Goal: Information Seeking & Learning: Learn about a topic

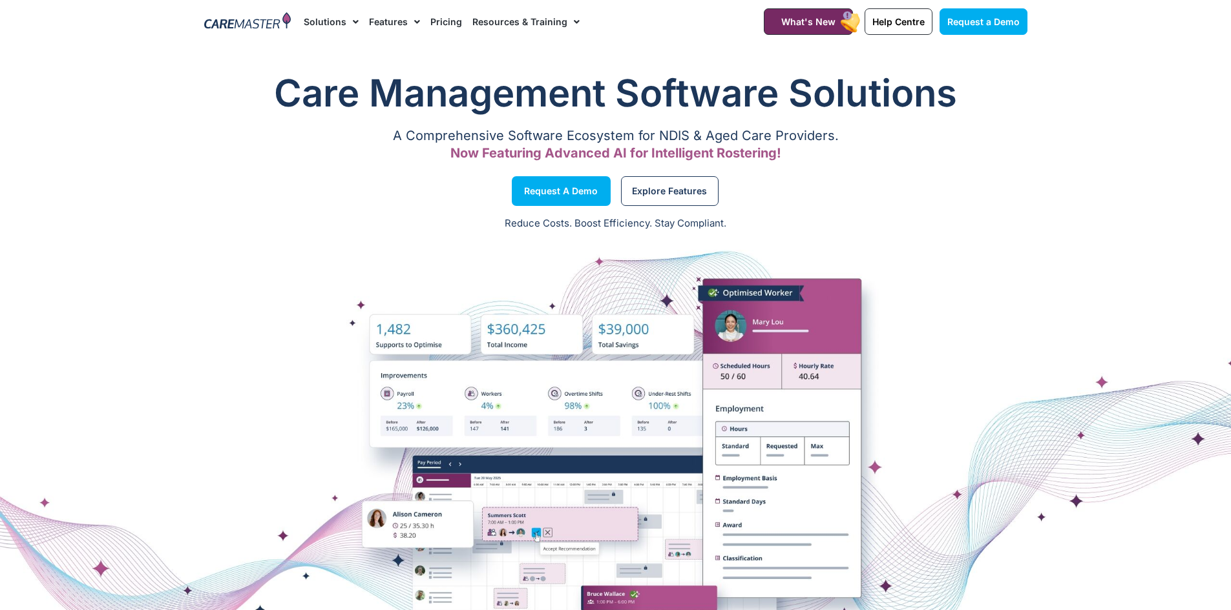
click at [444, 19] on link "Pricing" at bounding box center [446, 21] width 32 height 43
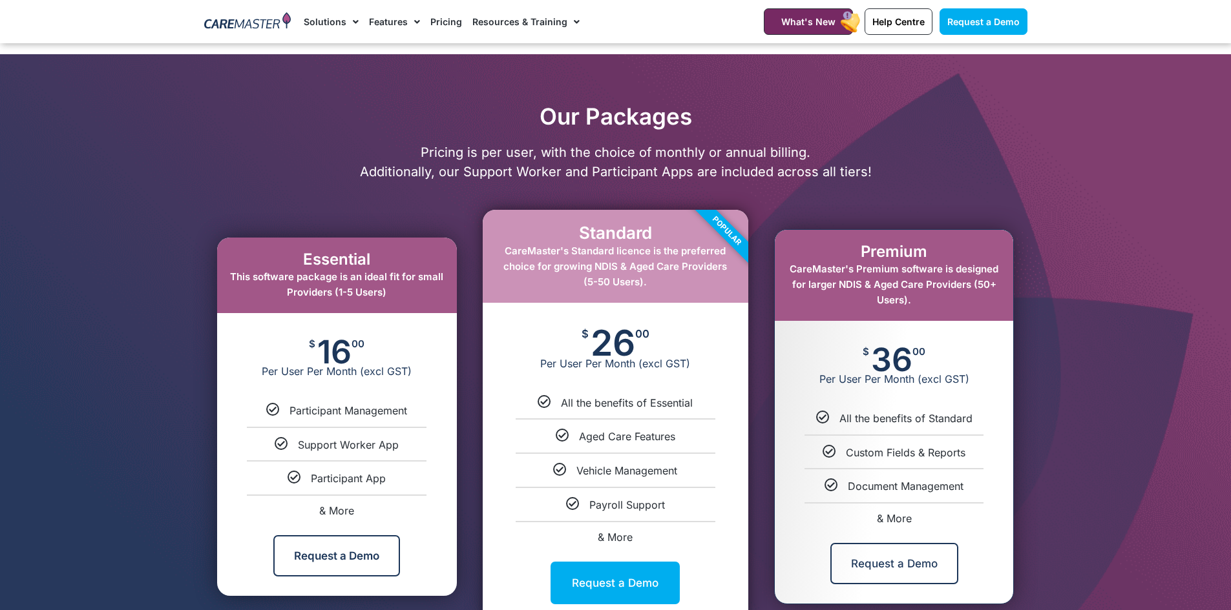
scroll to position [581, 0]
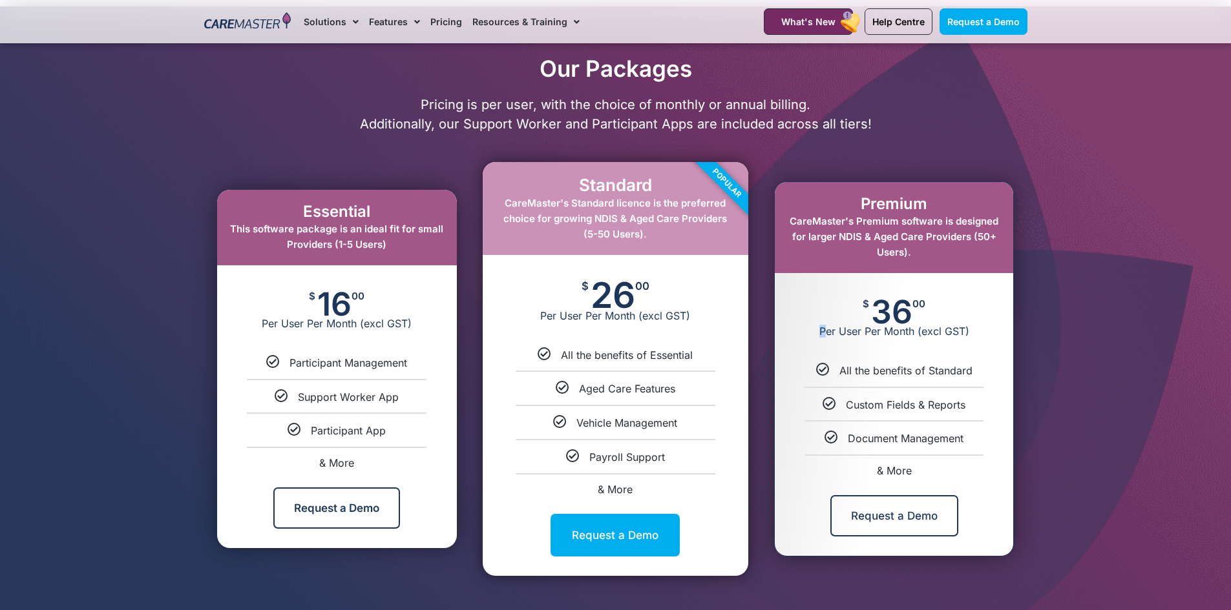
drag, startPoint x: 824, startPoint y: 301, endPoint x: 801, endPoint y: 298, distance: 22.8
click at [801, 298] on div "$ 36 00 Per User Per Month (excl GST)" at bounding box center [893, 318] width 238 height 90
click at [802, 293] on div "$ 36 00 Per User Per Month (excl GST)" at bounding box center [893, 318] width 238 height 90
drag, startPoint x: 814, startPoint y: 334, endPoint x: 899, endPoint y: 337, distance: 85.3
click at [899, 337] on span "Per User Per Month (excl GST)" at bounding box center [893, 331] width 238 height 13
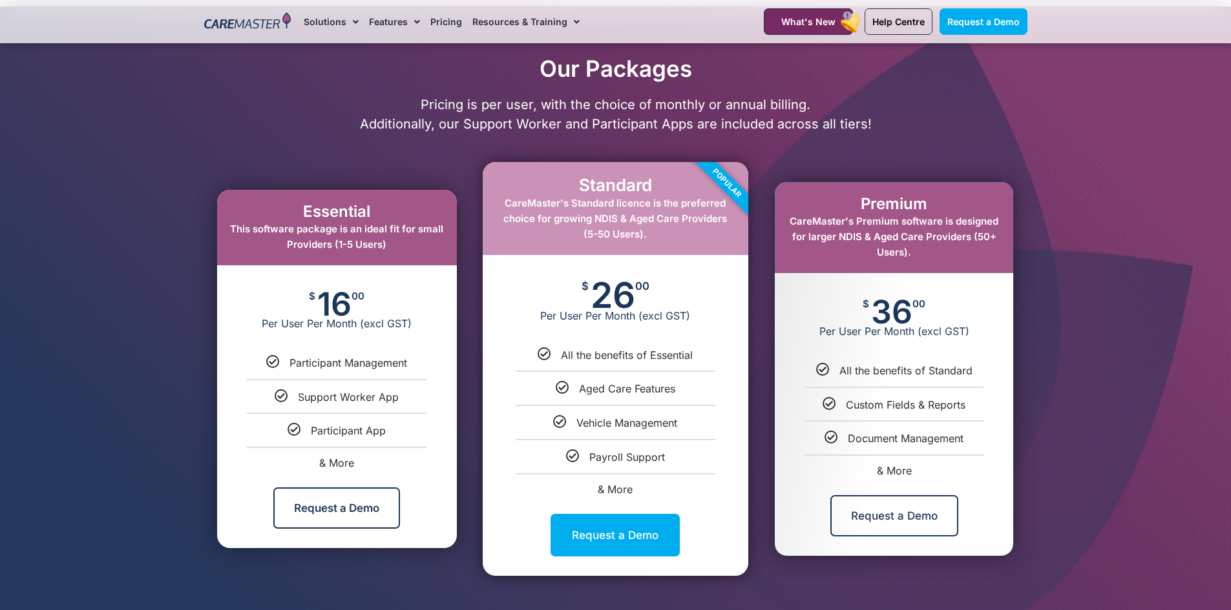
click at [950, 298] on div "$ 36 00 Per User Per Month (excl GST)" at bounding box center [893, 318] width 238 height 90
click at [887, 472] on span "& More" at bounding box center [894, 470] width 35 height 13
select select "***"
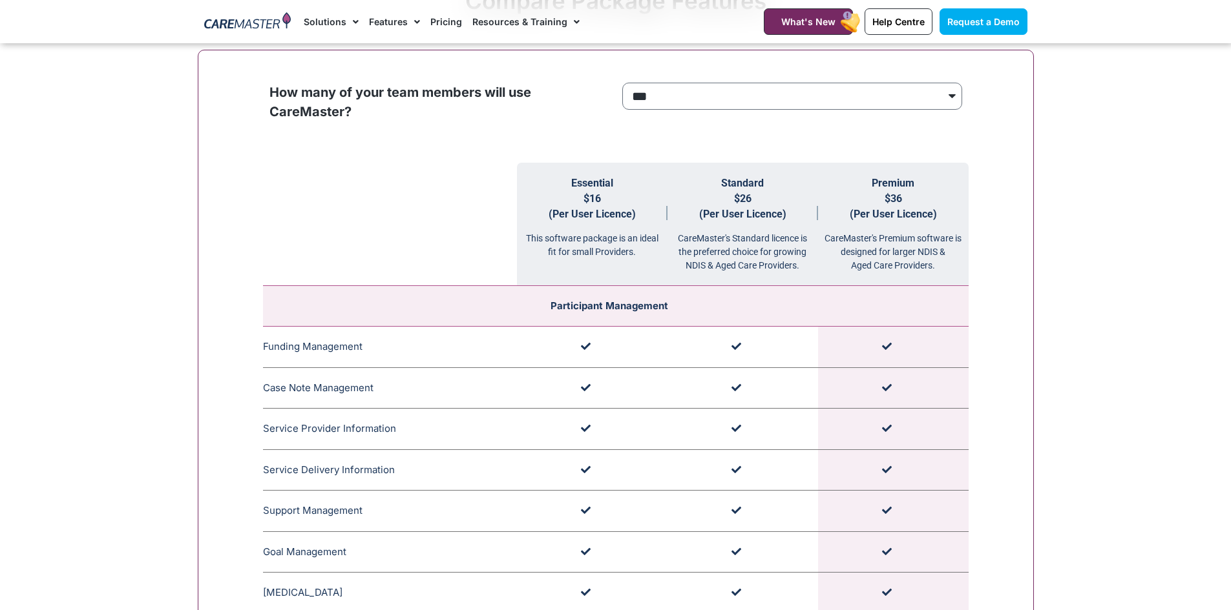
scroll to position [1298, 0]
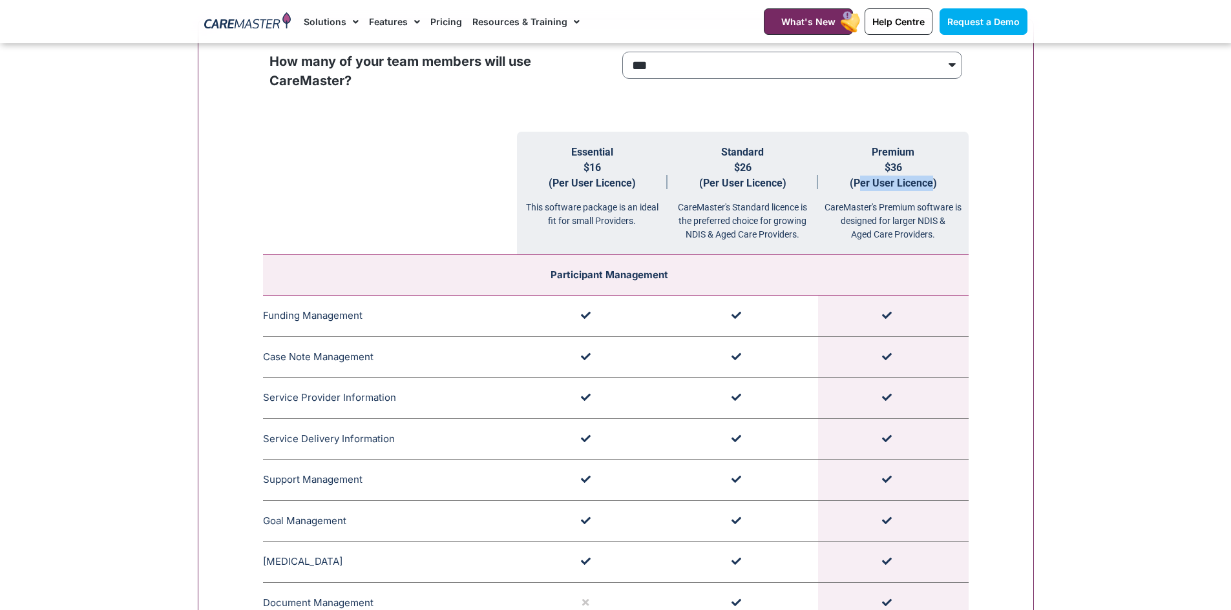
drag, startPoint x: 852, startPoint y: 183, endPoint x: 929, endPoint y: 189, distance: 77.1
click at [929, 189] on span "$36 (Per User Licence)" at bounding box center [892, 175] width 87 height 28
click at [788, 202] on div "CareMaster's Standard licence is the preferred choice for growing NDIS & Aged C…" at bounding box center [742, 216] width 151 height 50
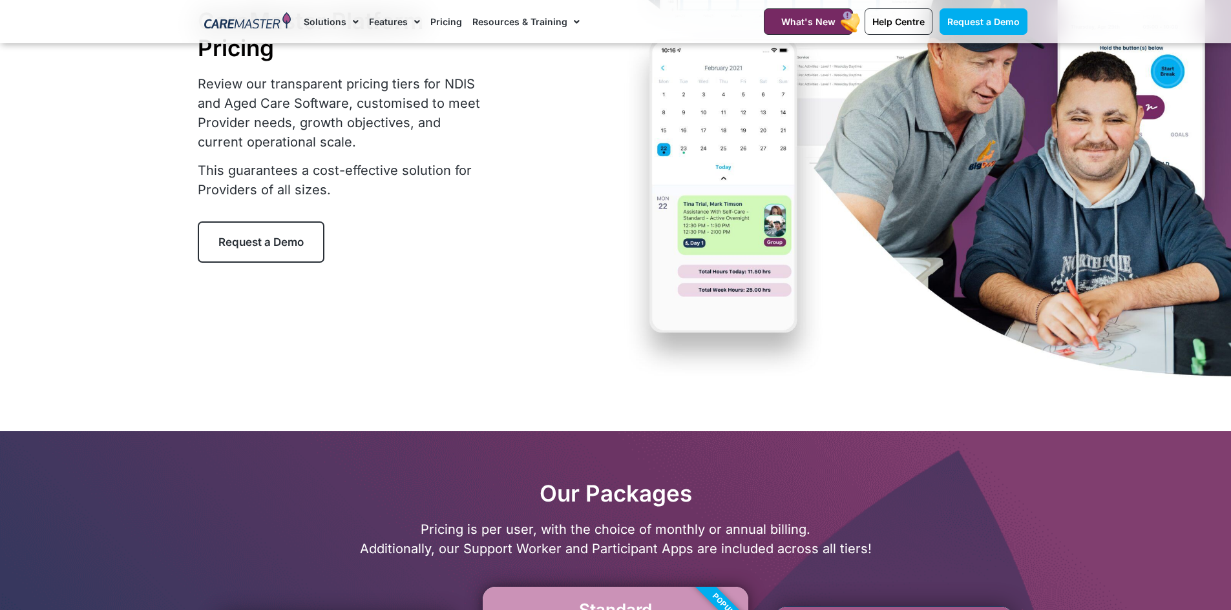
scroll to position [71, 0]
